Goal: Information Seeking & Learning: Find specific fact

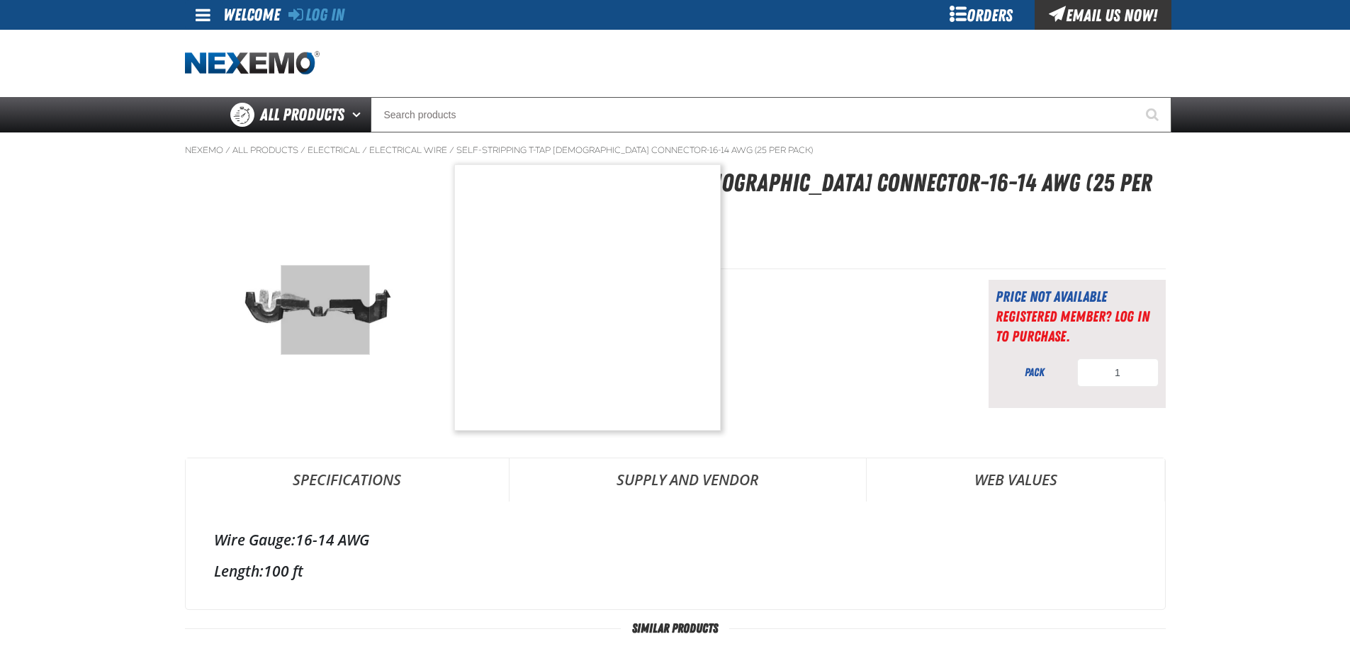
click at [325, 310] on img at bounding box center [320, 298] width 268 height 268
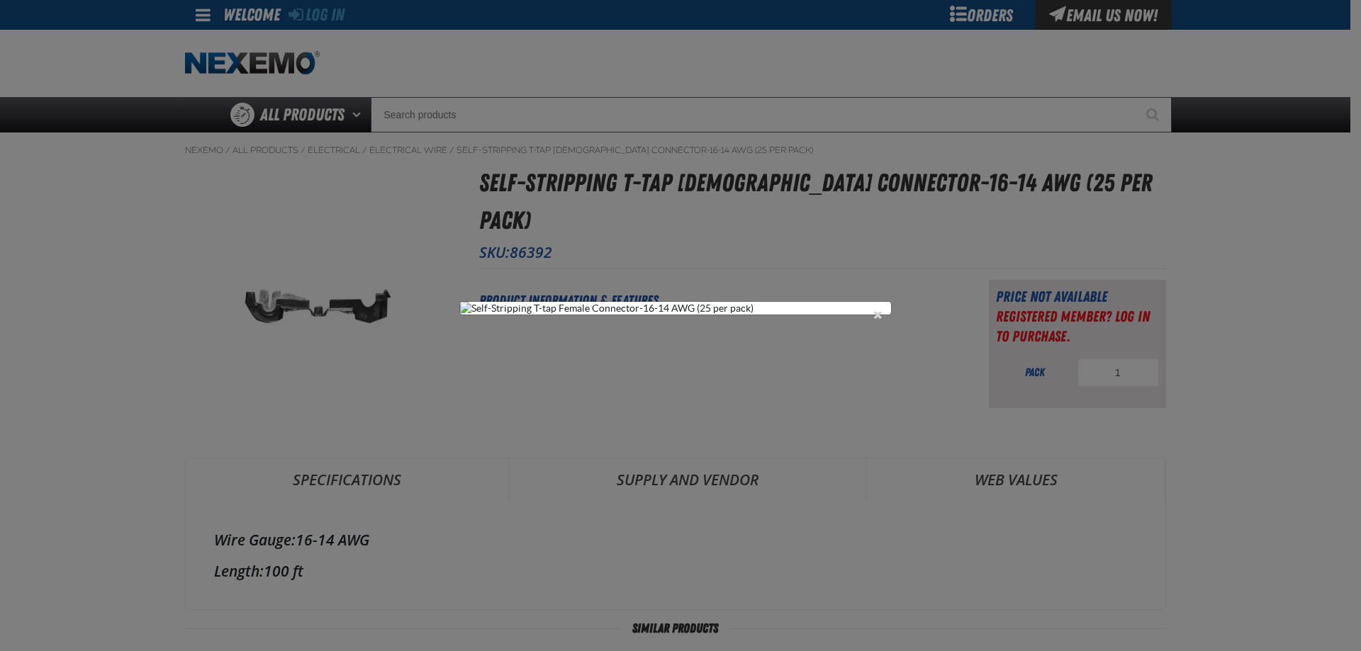
click at [202, 337] on div "1" at bounding box center [680, 325] width 1361 height 651
click at [1332, 395] on div "1" at bounding box center [680, 325] width 1361 height 651
click at [875, 306] on button "Close the Dialog" at bounding box center [878, 314] width 17 height 17
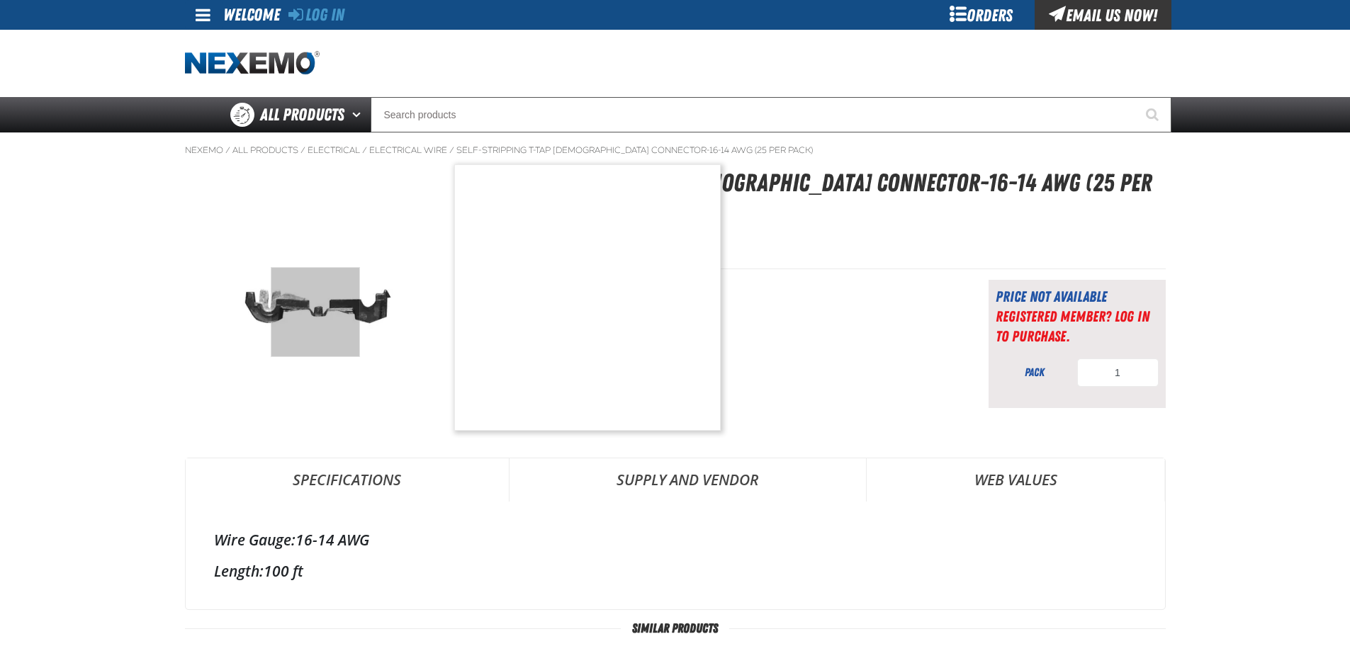
click at [315, 313] on img at bounding box center [320, 298] width 268 height 268
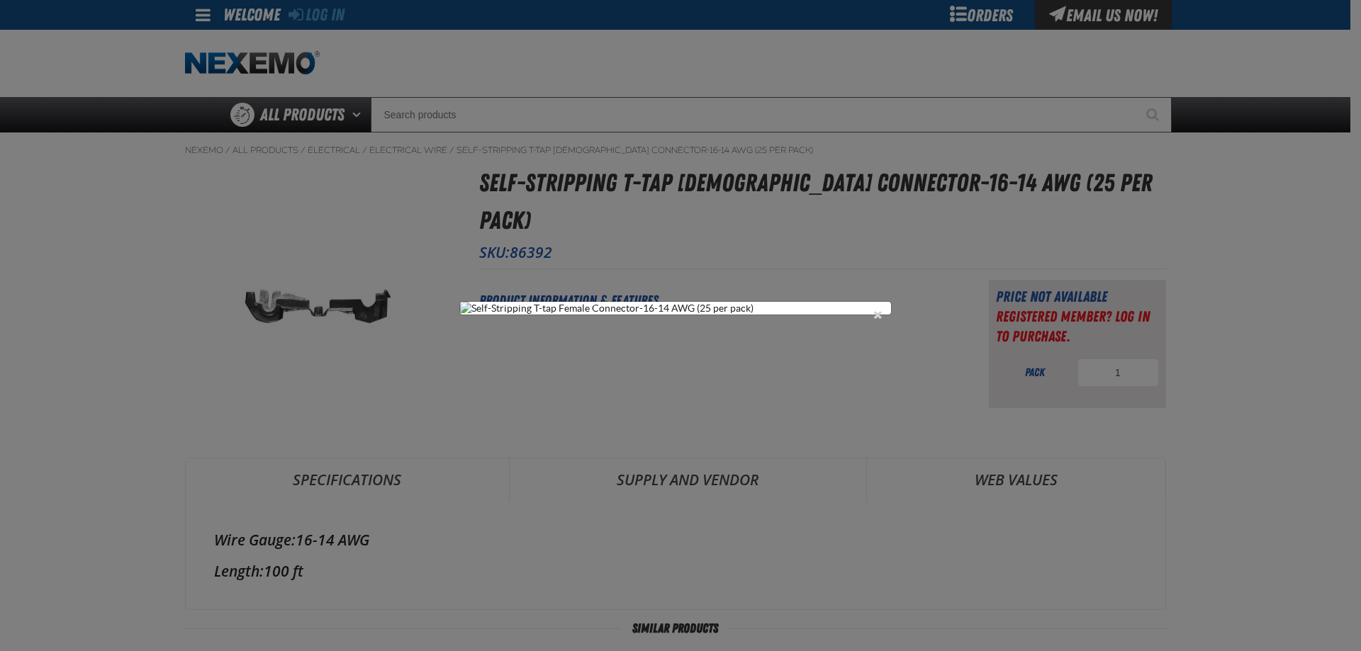
click at [315, 453] on div "1" at bounding box center [680, 325] width 1361 height 651
click at [879, 306] on button "Close the Dialog" at bounding box center [878, 314] width 17 height 17
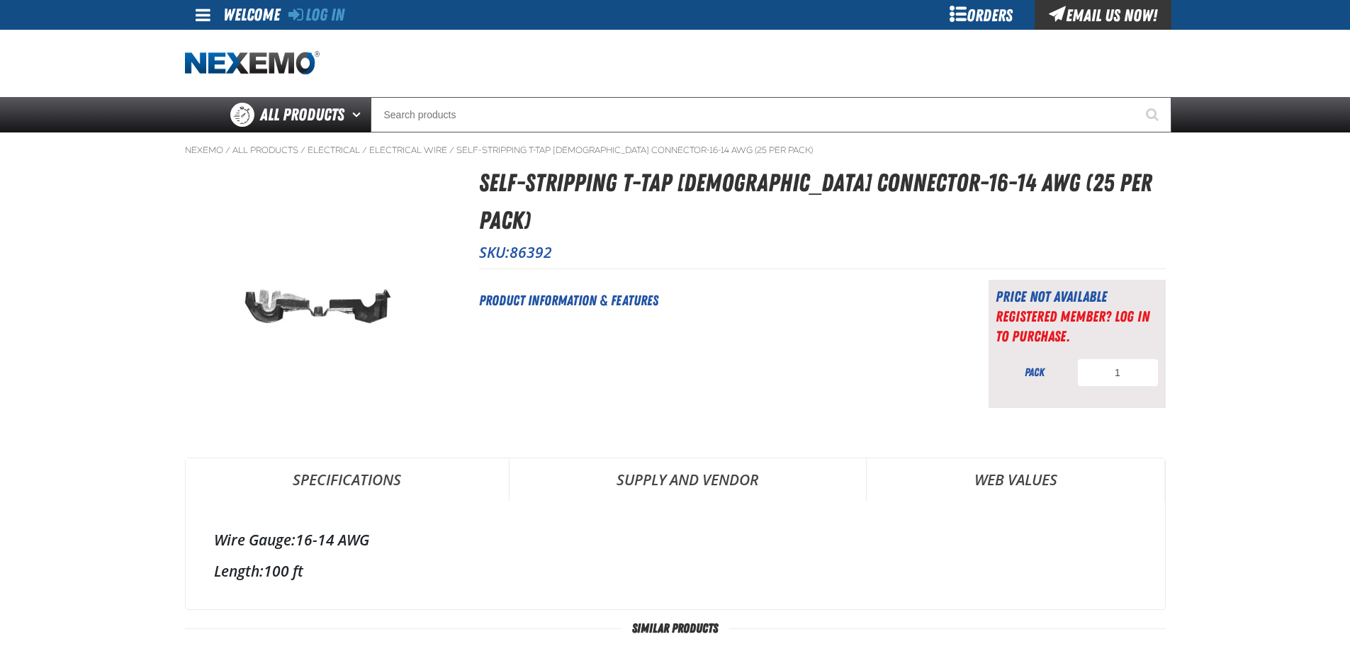
drag, startPoint x: 746, startPoint y: 410, endPoint x: 741, endPoint y: 402, distance: 8.9
click at [743, 405] on div "Self-Stripping T-tap Female Connector-16-14 AWG (25 per pack) SKU: 86392" at bounding box center [675, 573] width 981 height 819
drag, startPoint x: 515, startPoint y: 215, endPoint x: 628, endPoint y: 193, distance: 115.5
click at [602, 242] on p "SKU: 86392" at bounding box center [822, 252] width 687 height 20
copy span "86392"
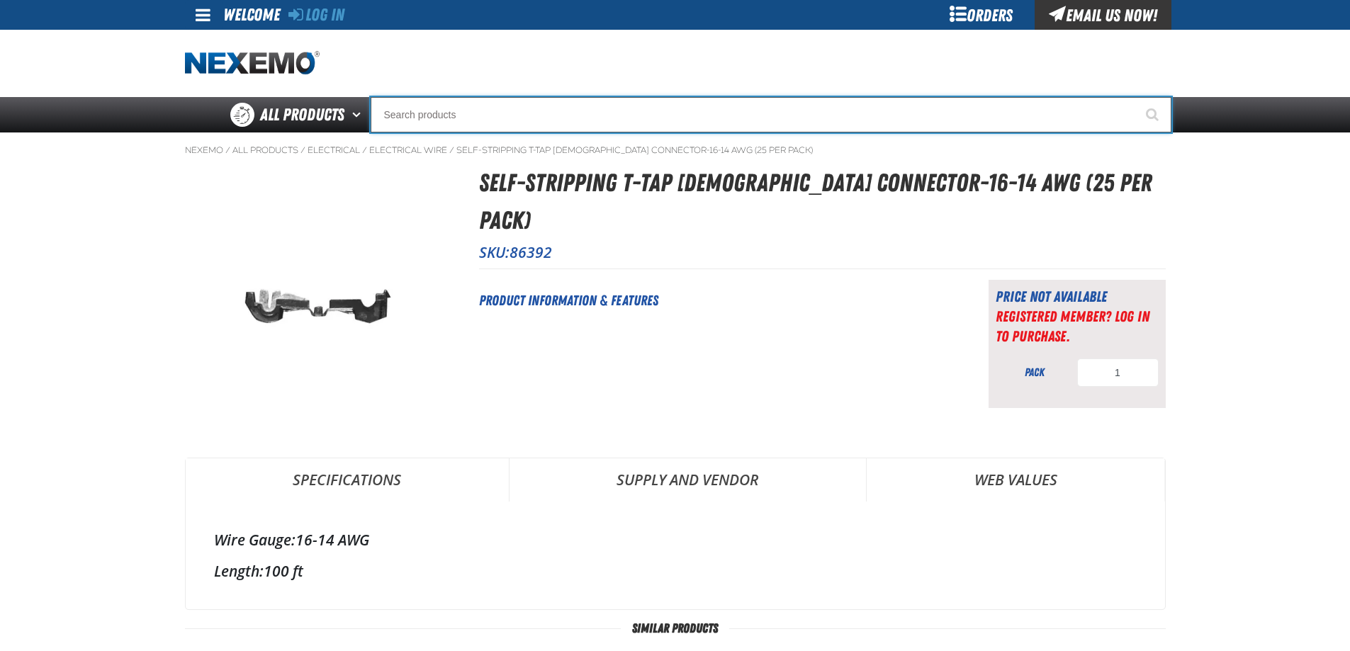
click at [565, 116] on input "Search" at bounding box center [771, 114] width 801 height 35
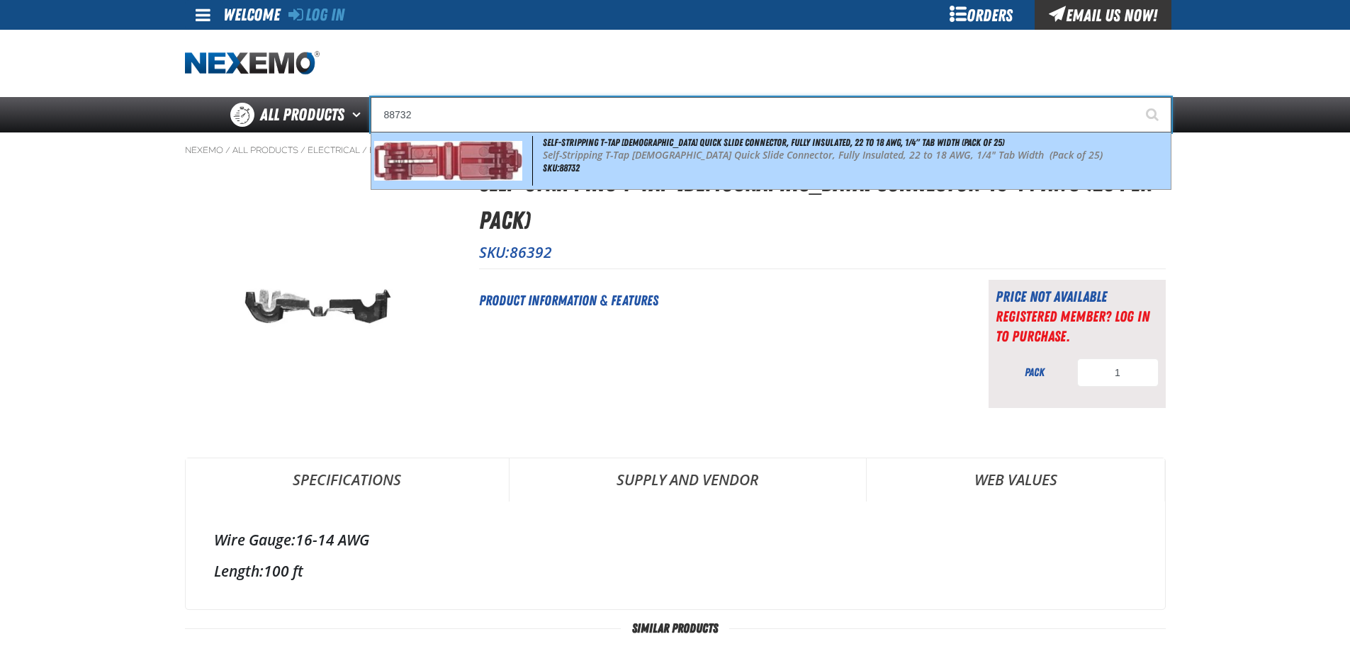
click at [641, 159] on p "Self-Stripping T-Tap [DEMOGRAPHIC_DATA] Quick Slide Connector, Fully Insulated,…" at bounding box center [855, 156] width 625 height 12
type input "Self-Stripping T-Tap [DEMOGRAPHIC_DATA] Quick Slide Connector, Fully Insulated,…"
